Goal: Task Accomplishment & Management: Use online tool/utility

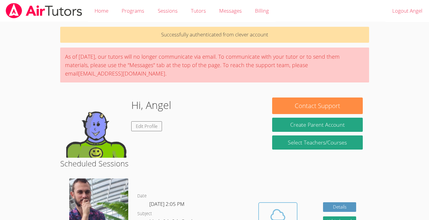
click at [274, 217] on icon at bounding box center [278, 215] width 17 height 17
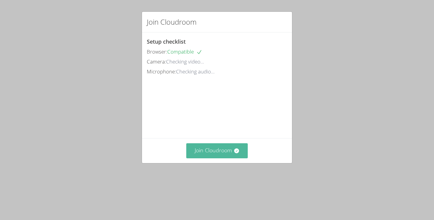
click at [213, 158] on button "Join Cloudroom" at bounding box center [217, 150] width 62 height 15
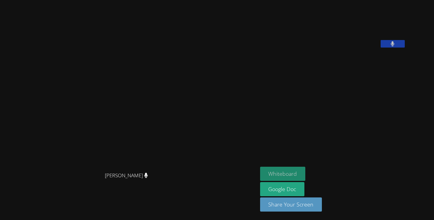
click at [298, 169] on button "Whiteboard" at bounding box center [283, 174] width 46 height 14
click at [306, 173] on button "Whiteboard" at bounding box center [283, 174] width 46 height 14
click at [405, 48] on button at bounding box center [393, 44] width 24 height 8
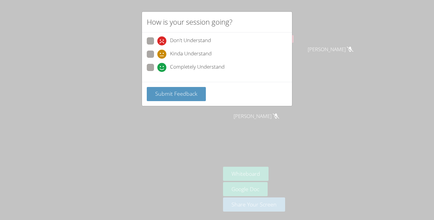
click at [397, 16] on div "How is your session going? Don't Understand Kinda Understand Completely Underst…" at bounding box center [217, 110] width 434 height 220
click at [157, 72] on span at bounding box center [157, 72] width 0 height 0
click at [157, 64] on input "Completely Understand" at bounding box center [159, 66] width 5 height 5
radio input "true"
click at [168, 100] on button "Submit Feedback" at bounding box center [176, 94] width 59 height 14
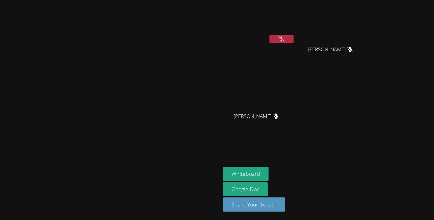
click at [146, 16] on div "[PERSON_NAME]" at bounding box center [110, 109] width 216 height 215
